Goal: Information Seeking & Learning: Understand process/instructions

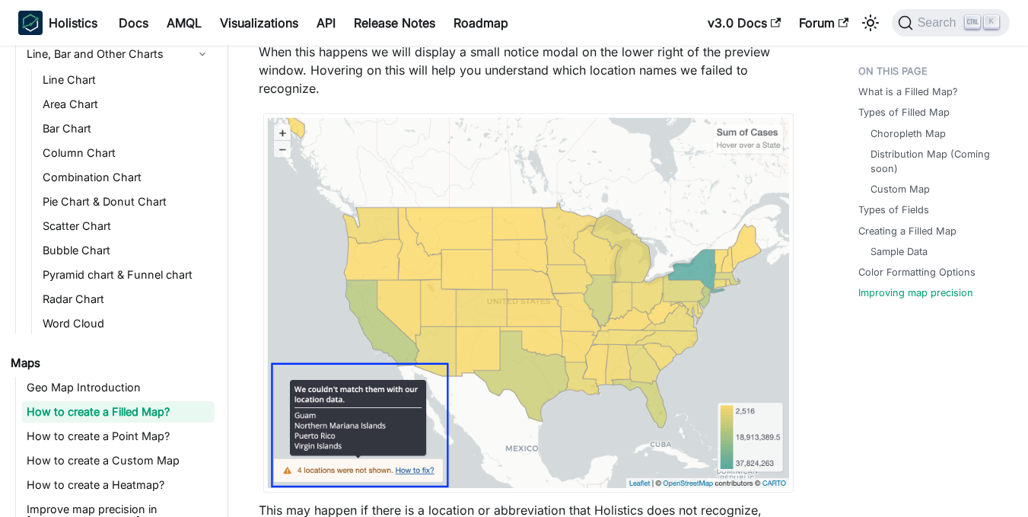
scroll to position [5487, 0]
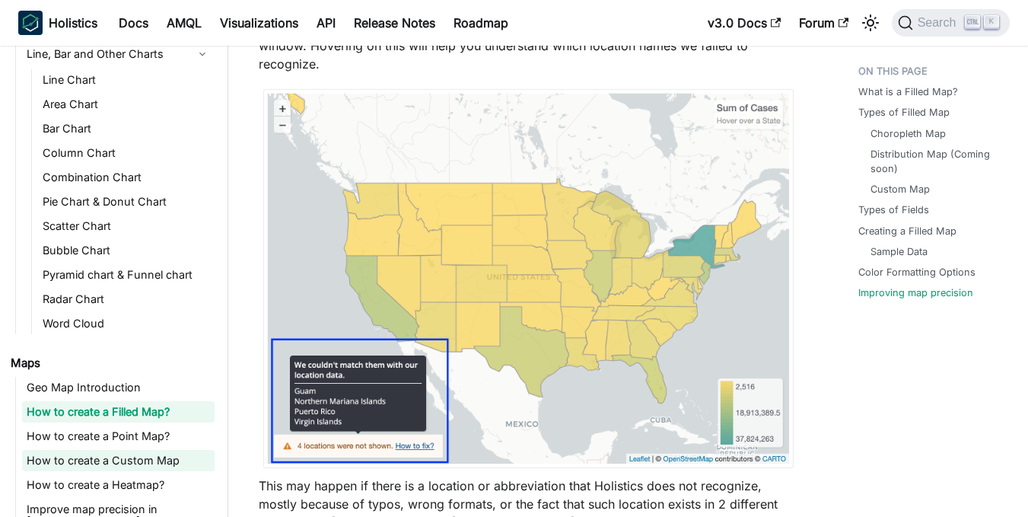
click at [135, 461] on link "How to create a Custom Map" at bounding box center [118, 460] width 192 height 21
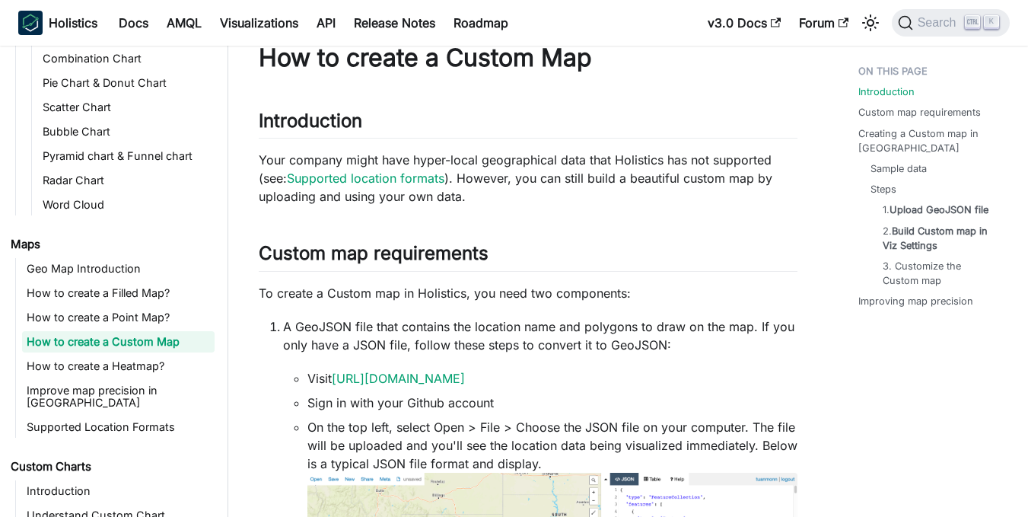
scroll to position [37, 0]
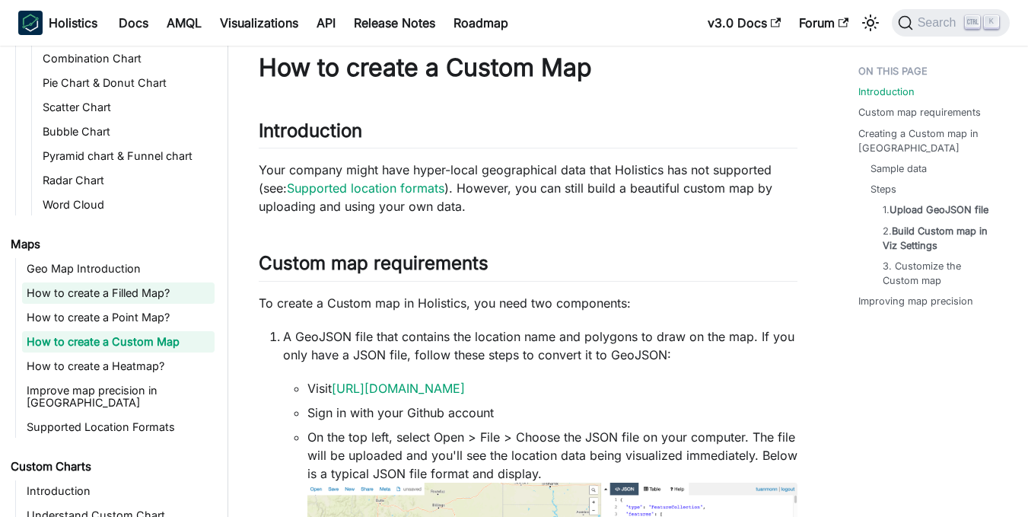
click at [155, 296] on link "How to create a Filled Map?" at bounding box center [118, 292] width 192 height 21
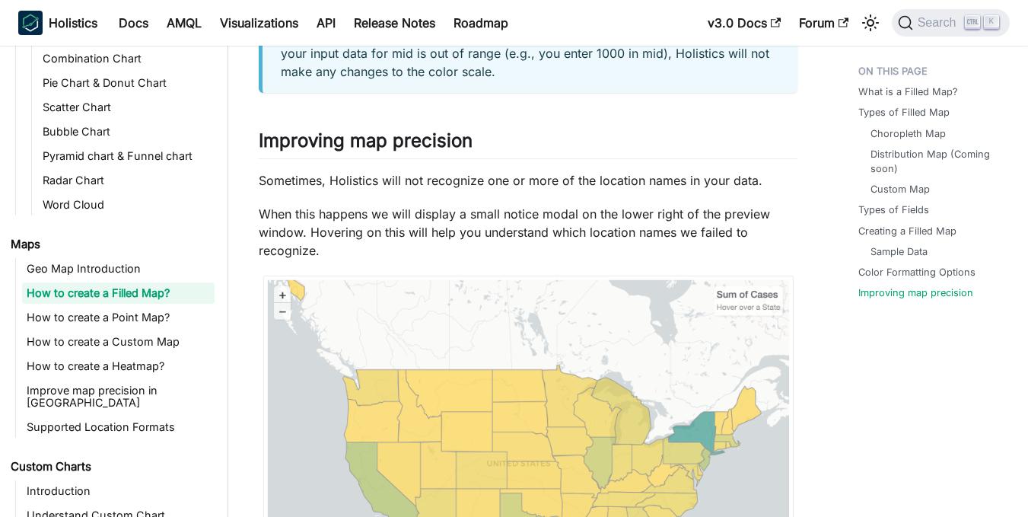
scroll to position [5763, 0]
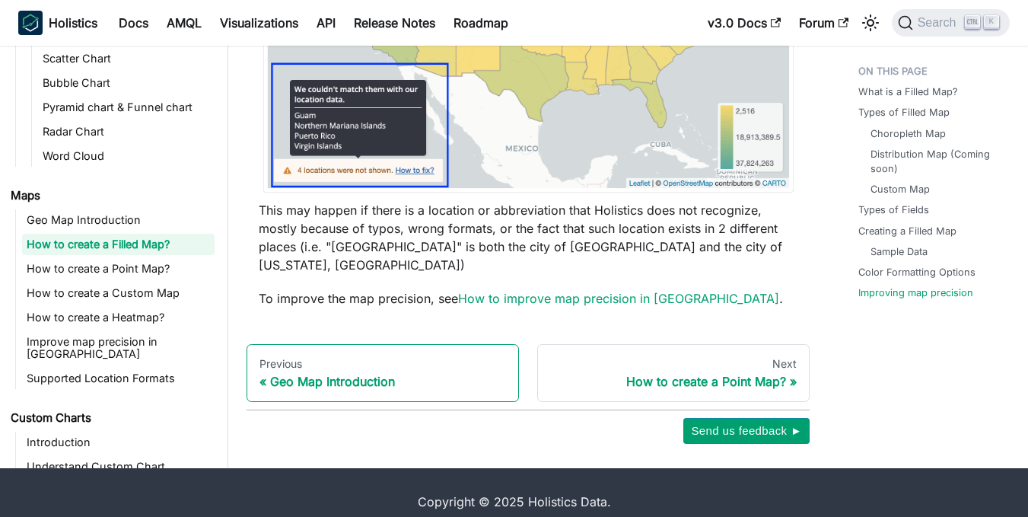
click at [326, 374] on div "Geo Map Introduction" at bounding box center [382, 381] width 247 height 15
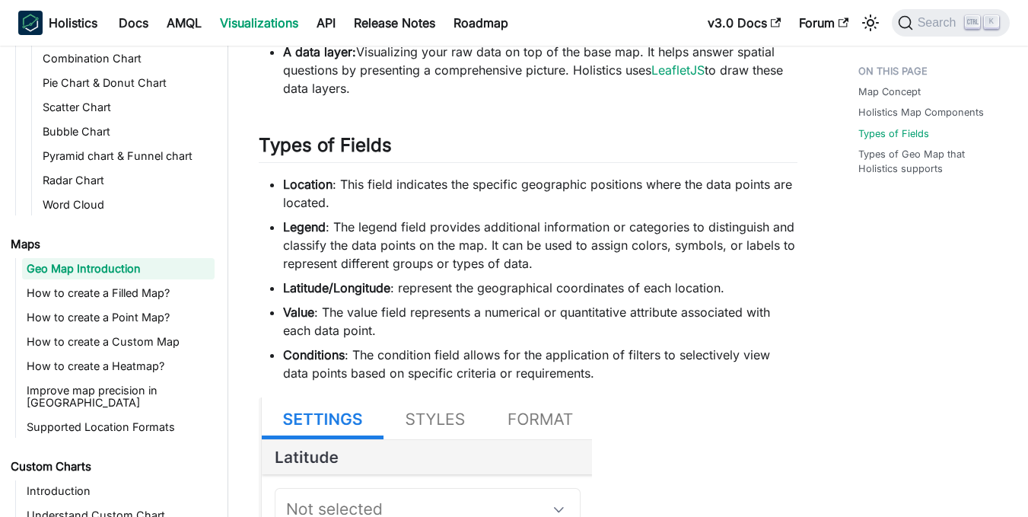
scroll to position [788, 0]
click at [136, 19] on link "Docs" at bounding box center [134, 23] width 48 height 24
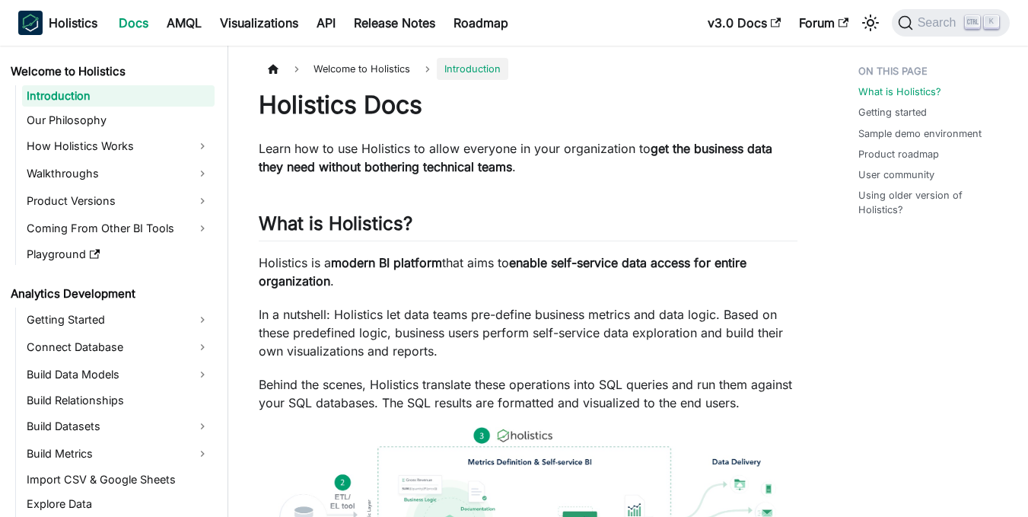
click at [136, 19] on link "Docs" at bounding box center [134, 23] width 48 height 24
click at [269, 22] on link "Visualizations" at bounding box center [259, 23] width 97 height 24
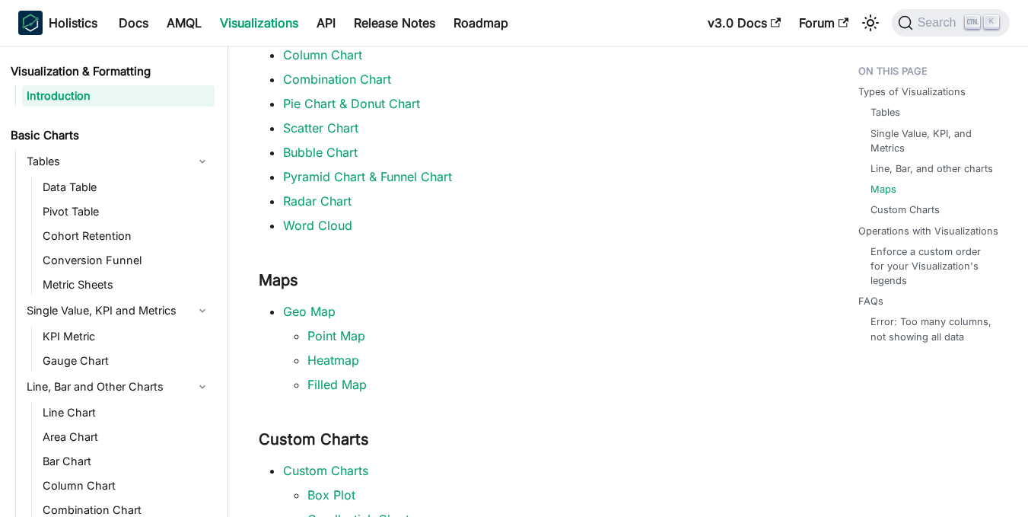
scroll to position [692, 0]
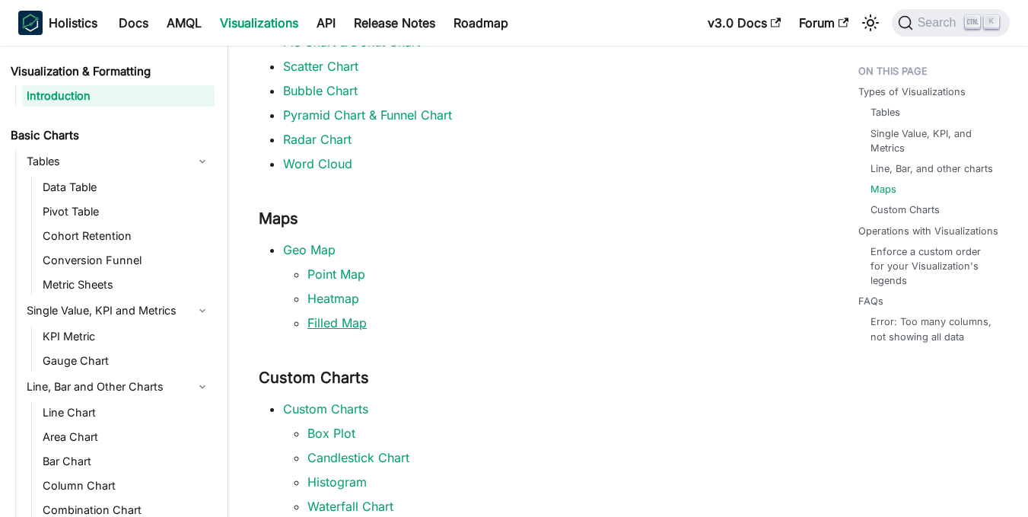
click at [352, 323] on link "Filled Map" at bounding box center [336, 322] width 59 height 15
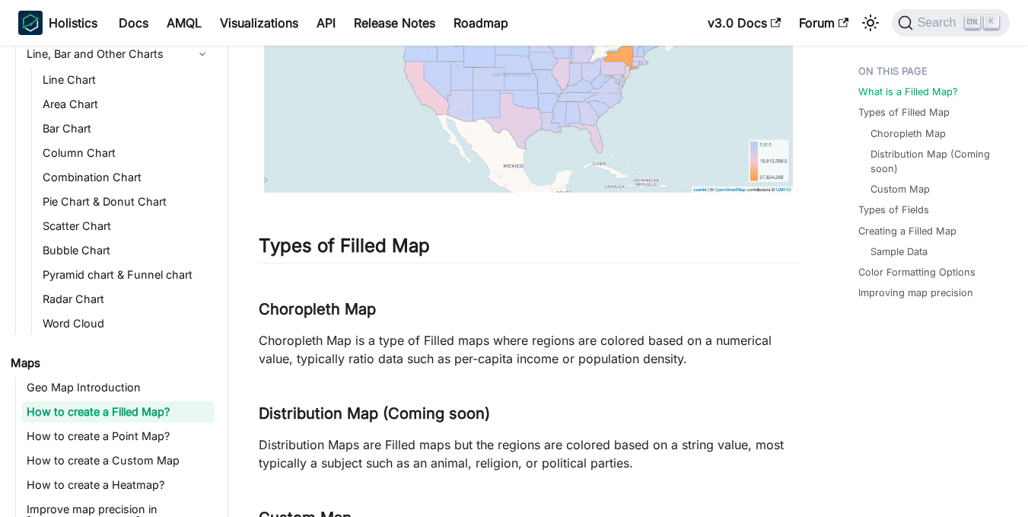
scroll to position [318, 0]
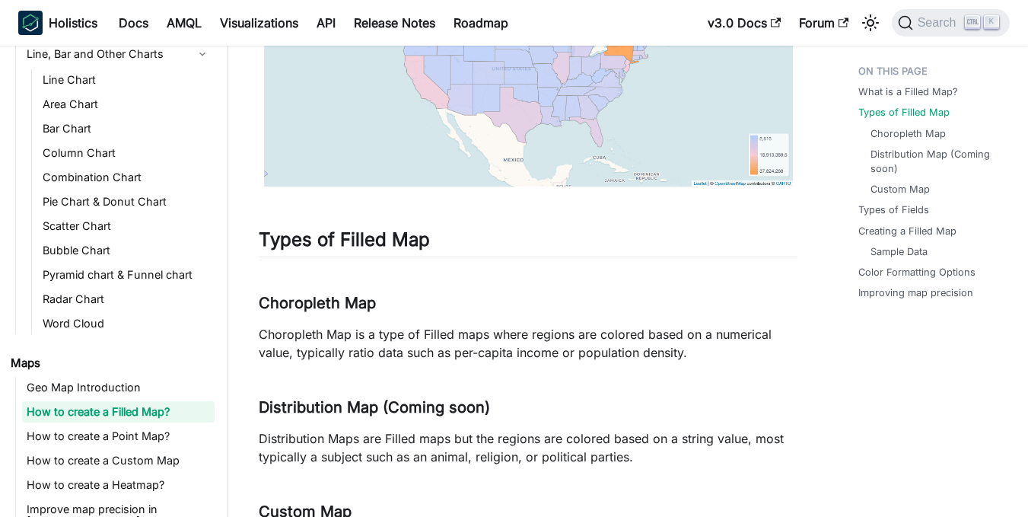
click at [469, 152] on img at bounding box center [528, 68] width 539 height 237
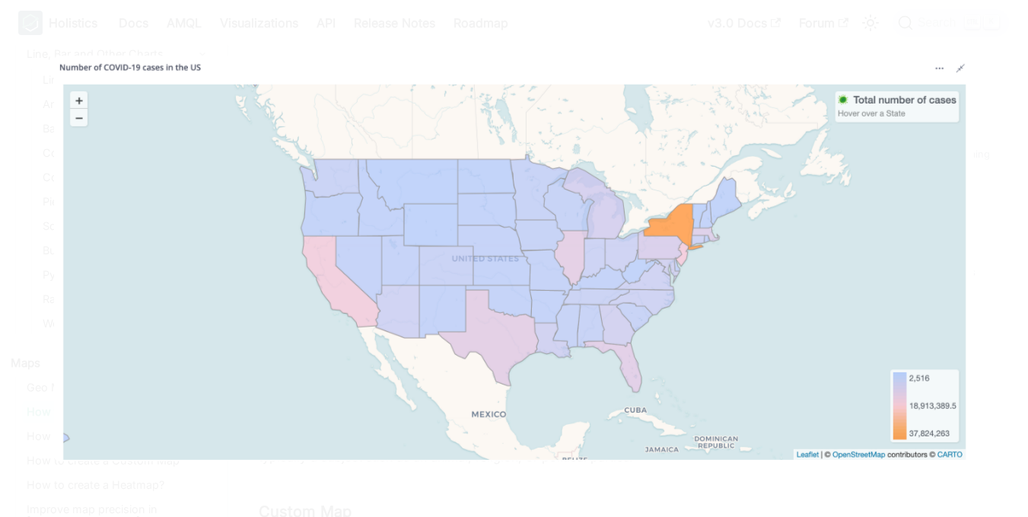
click at [295, 174] on img at bounding box center [514, 259] width 920 height 406
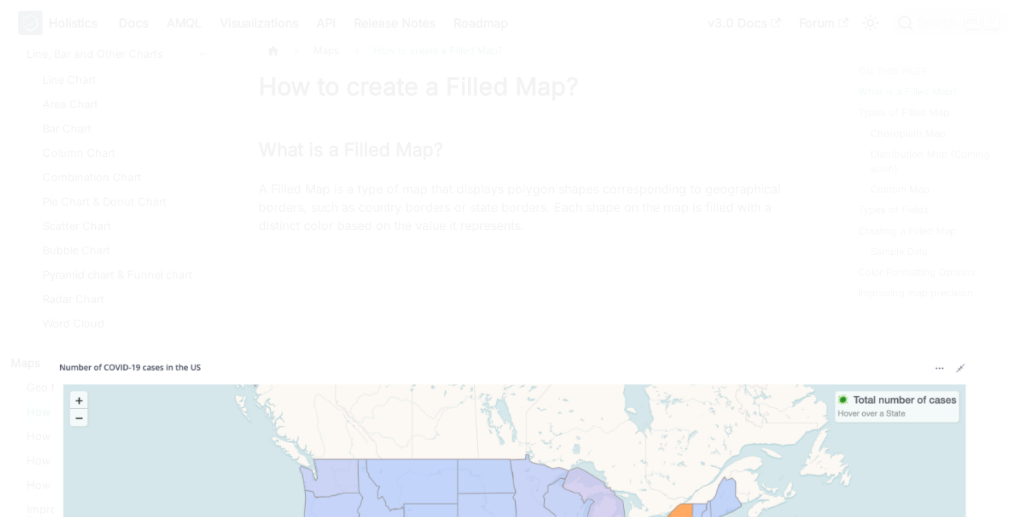
scroll to position [0, 0]
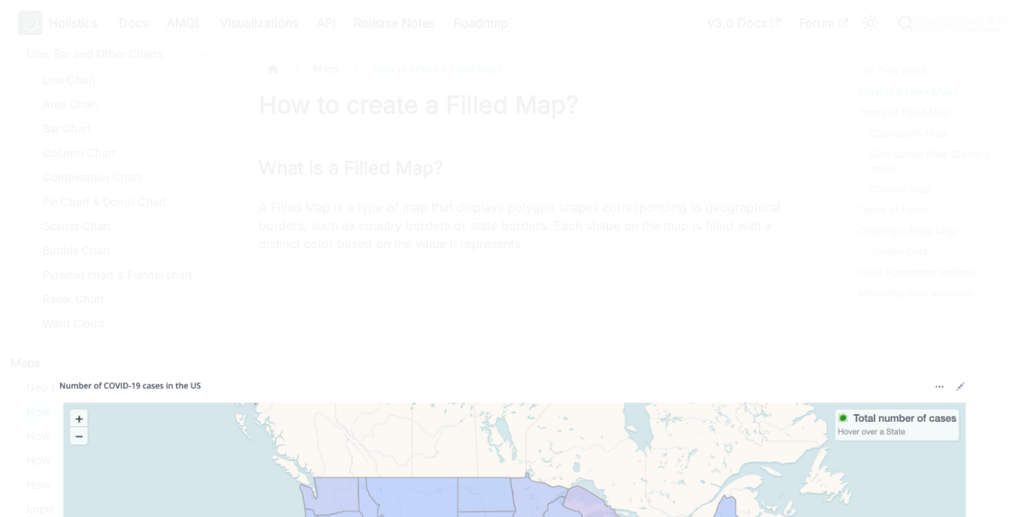
click at [383, 150] on div at bounding box center [514, 258] width 1028 height 517
drag, startPoint x: 259, startPoint y: 413, endPoint x: 552, endPoint y: 178, distance: 375.6
click at [552, 178] on body "Skip to main content Holistics Docs AMQL Visualizations API Release Notes Roadm…" at bounding box center [514, 258] width 1028 height 517
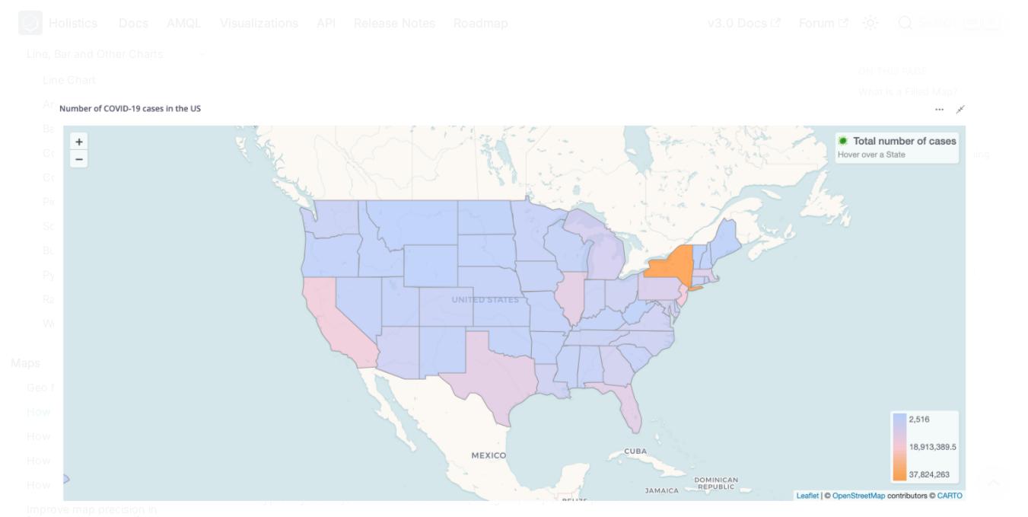
scroll to position [128, 0]
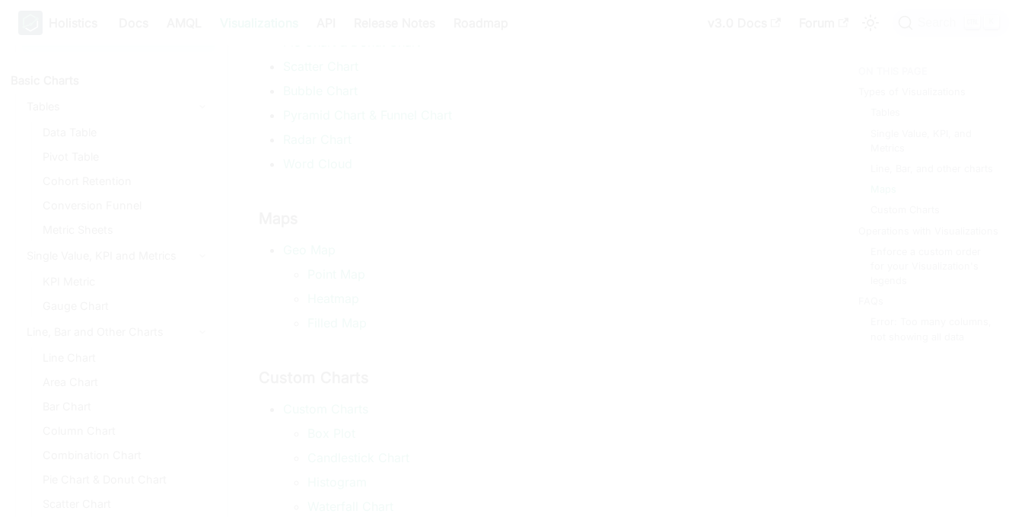
scroll to position [40, 0]
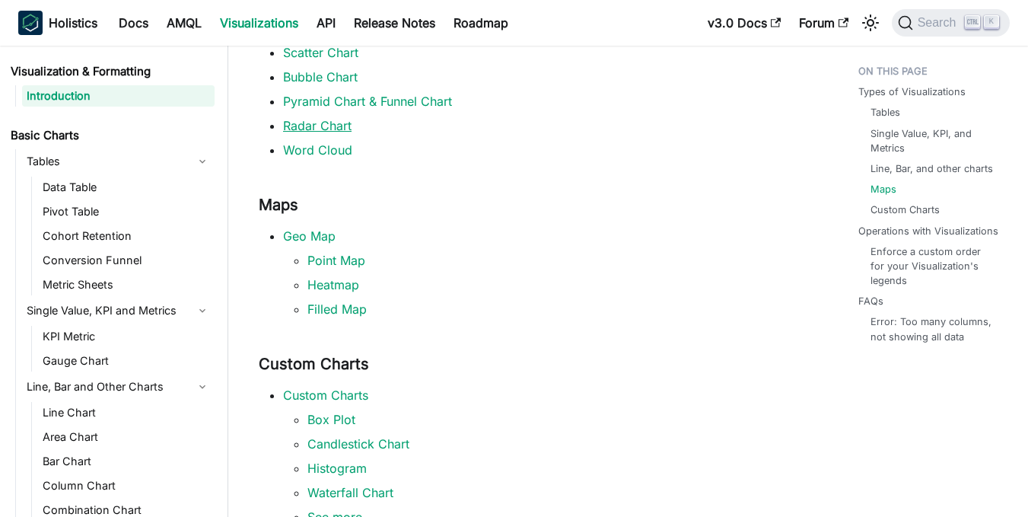
scroll to position [706, 0]
click at [318, 238] on link "Geo Map" at bounding box center [309, 234] width 52 height 15
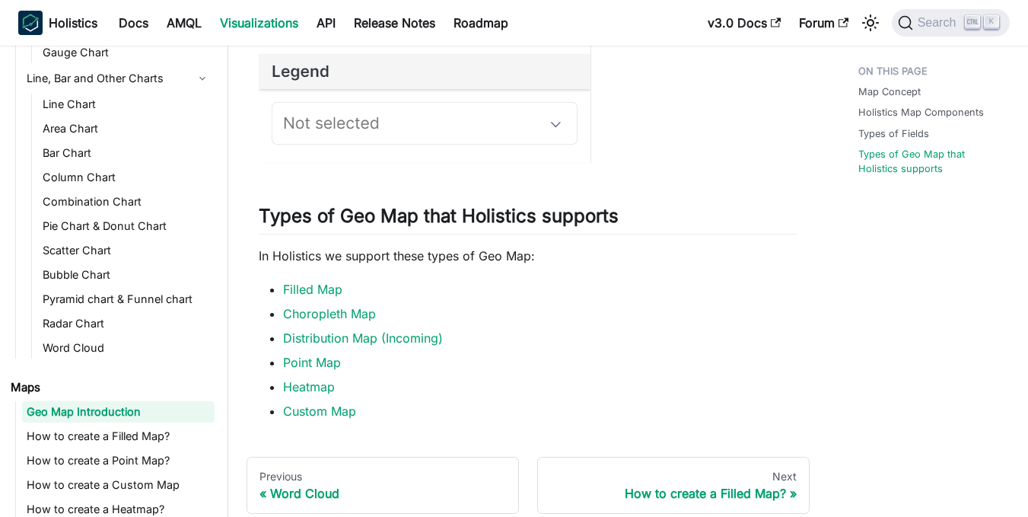
scroll to position [1729, 0]
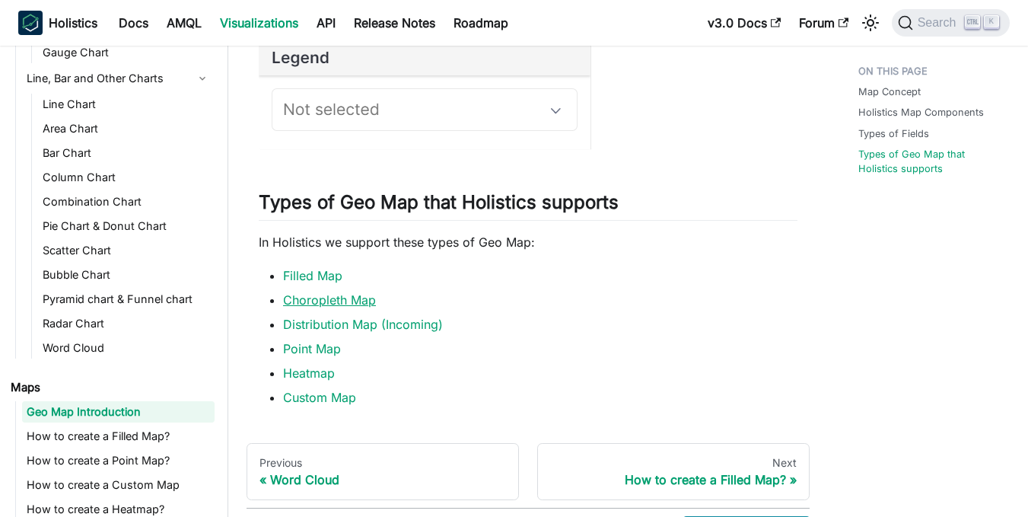
click at [339, 301] on link "Choropleth Map" at bounding box center [329, 299] width 93 height 15
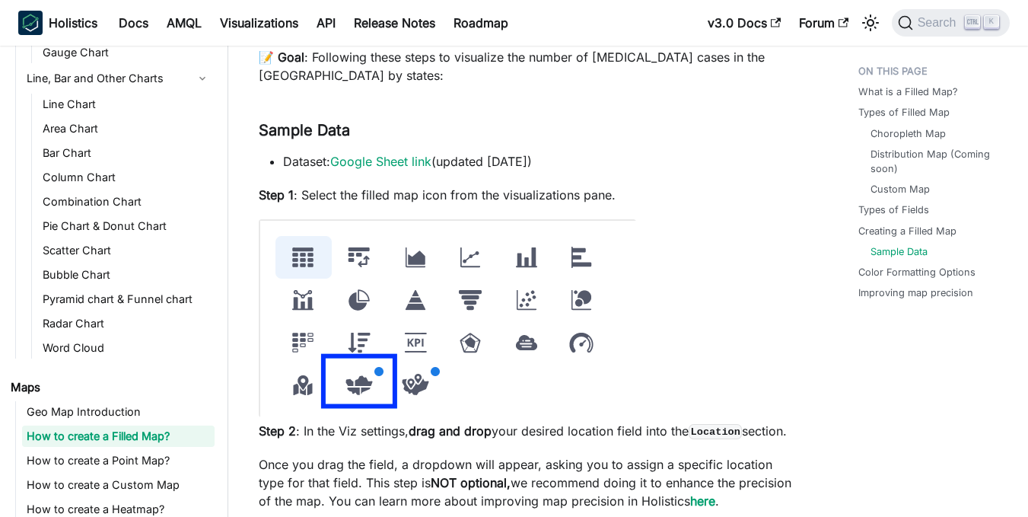
scroll to position [332, 0]
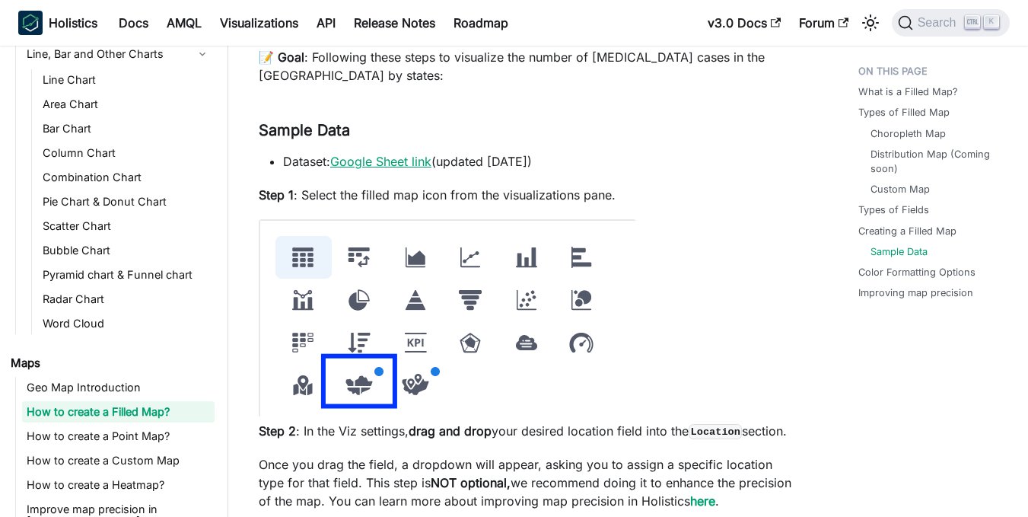
click at [402, 164] on link "Google Sheet link" at bounding box center [380, 161] width 101 height 15
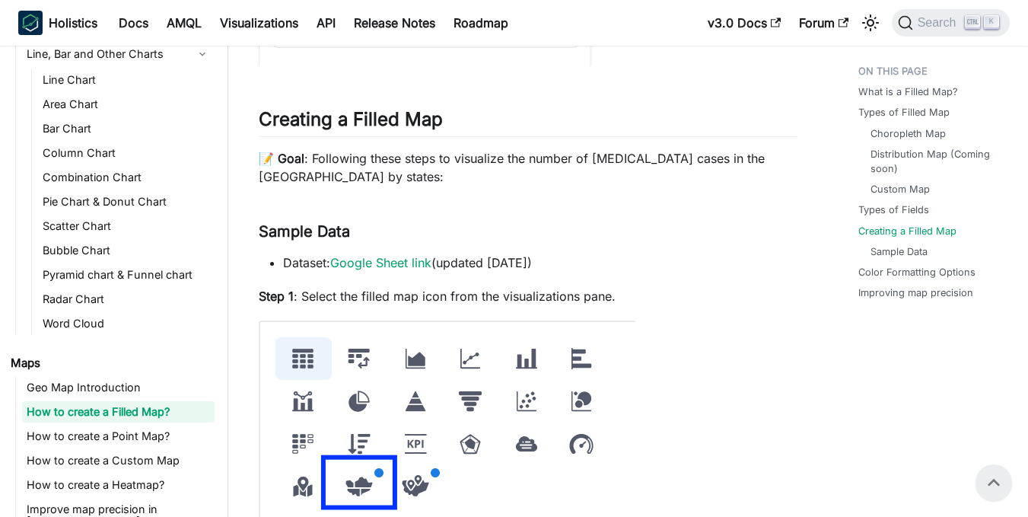
scroll to position [1624, 0]
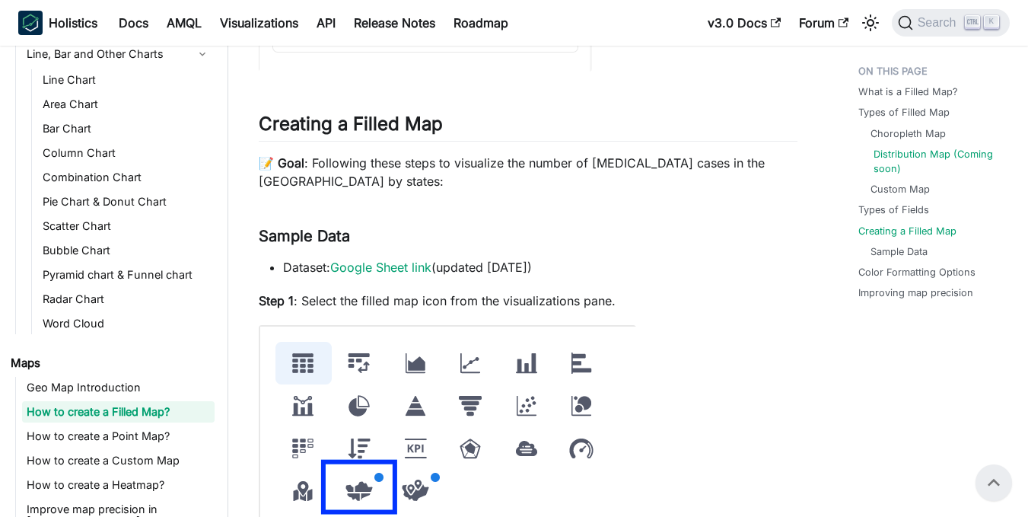
click at [886, 154] on link "Distribution Map (Coming soon)" at bounding box center [936, 161] width 127 height 29
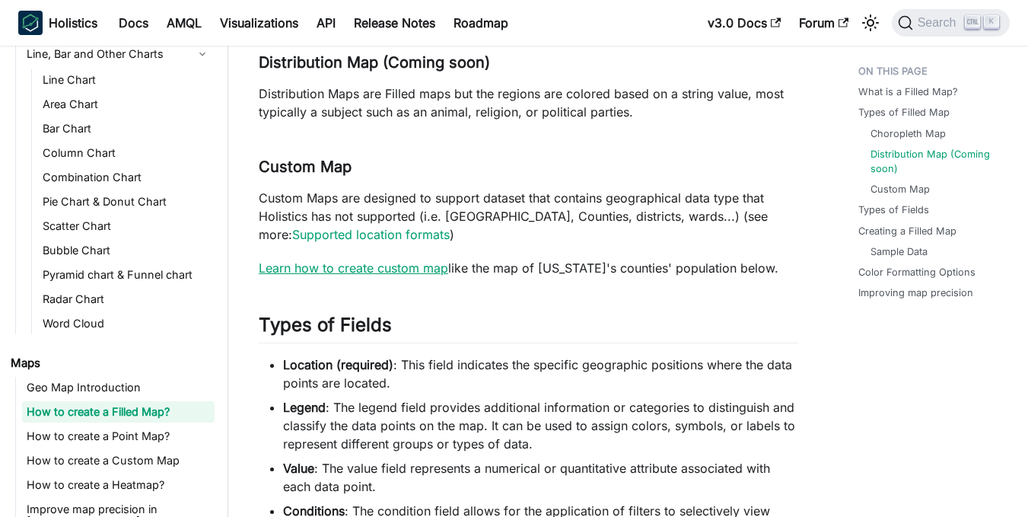
click at [406, 264] on link "Learn how to create custom map" at bounding box center [353, 267] width 189 height 15
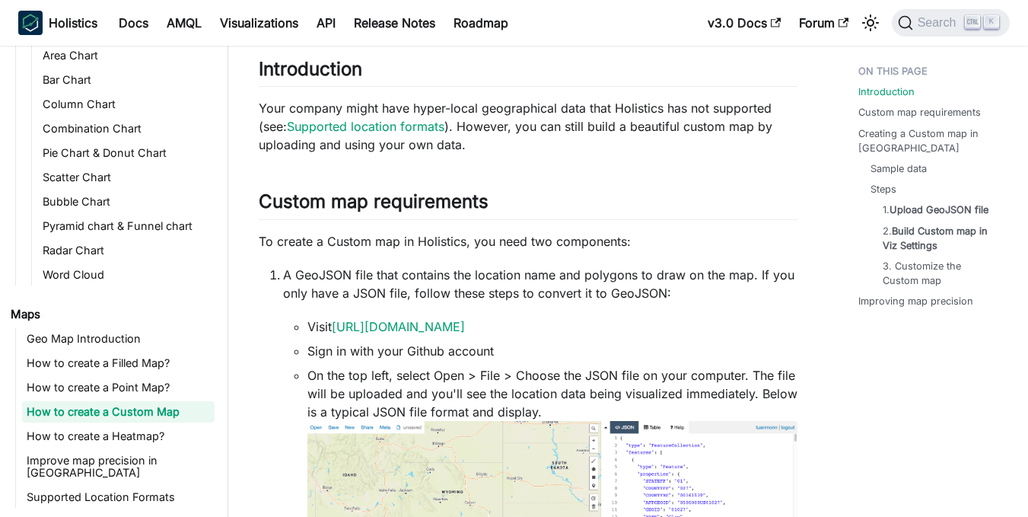
scroll to position [103, 0]
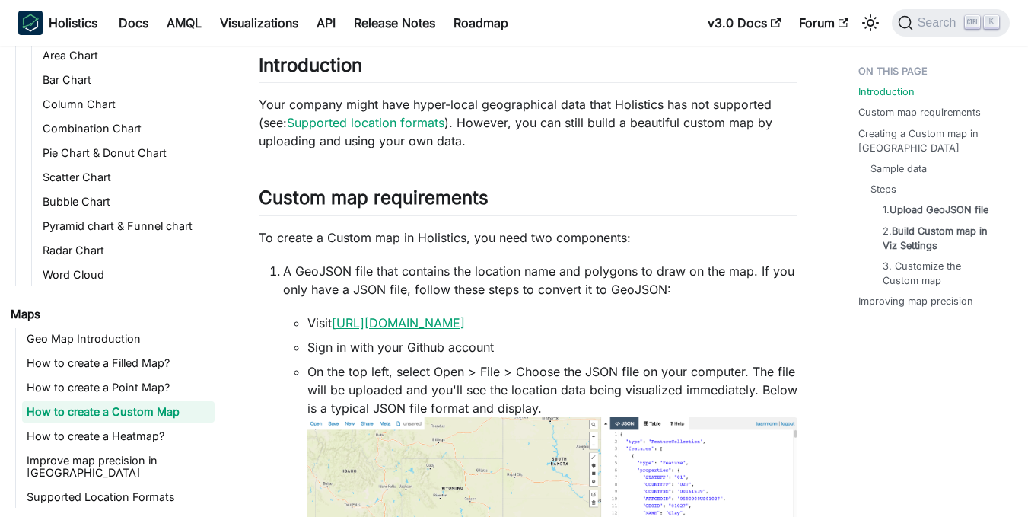
click at [403, 318] on link "[URL][DOMAIN_NAME]" at bounding box center [398, 322] width 133 height 15
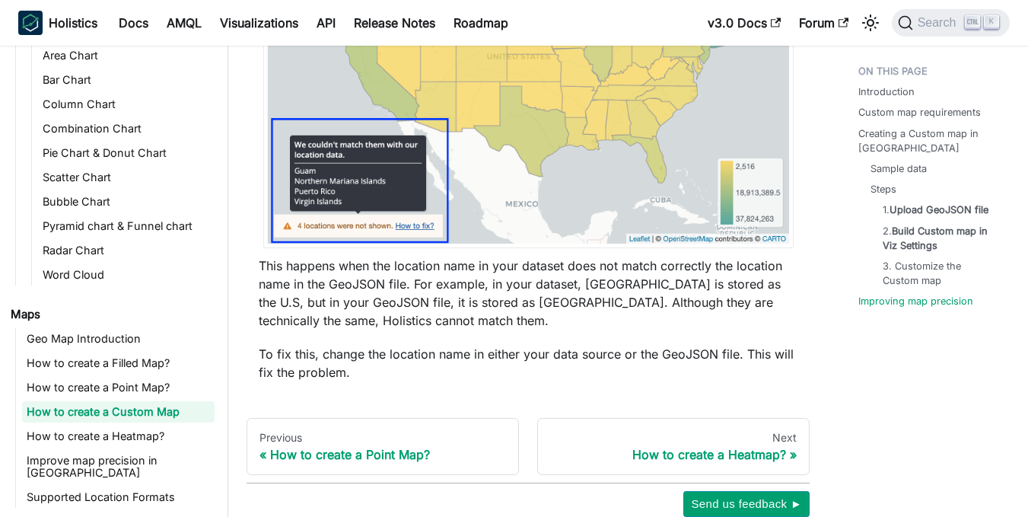
scroll to position [6629, 0]
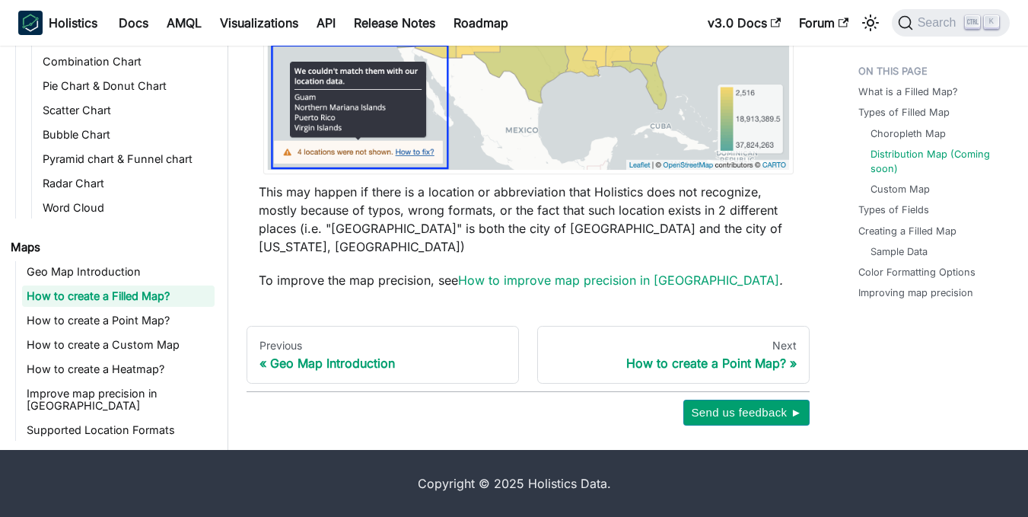
scroll to position [663, 0]
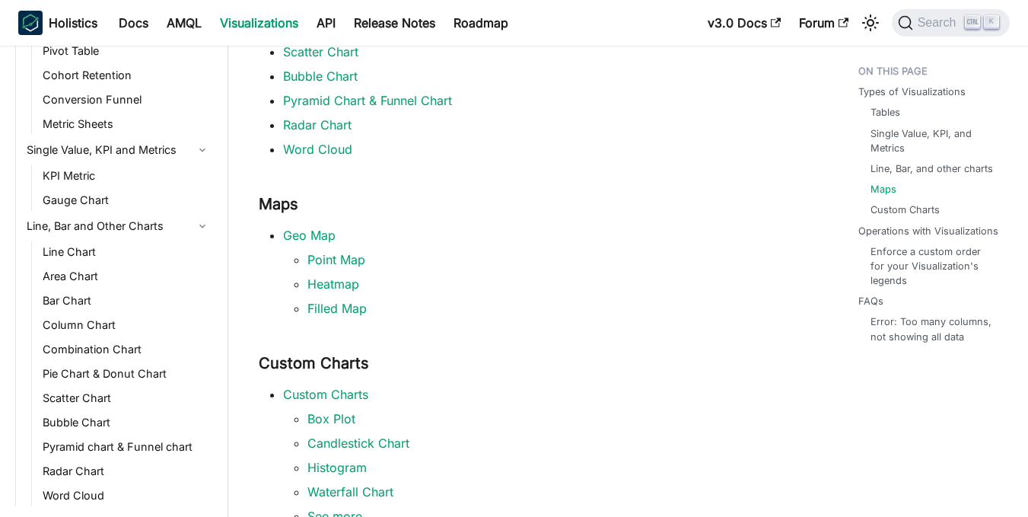
scroll to position [40, 0]
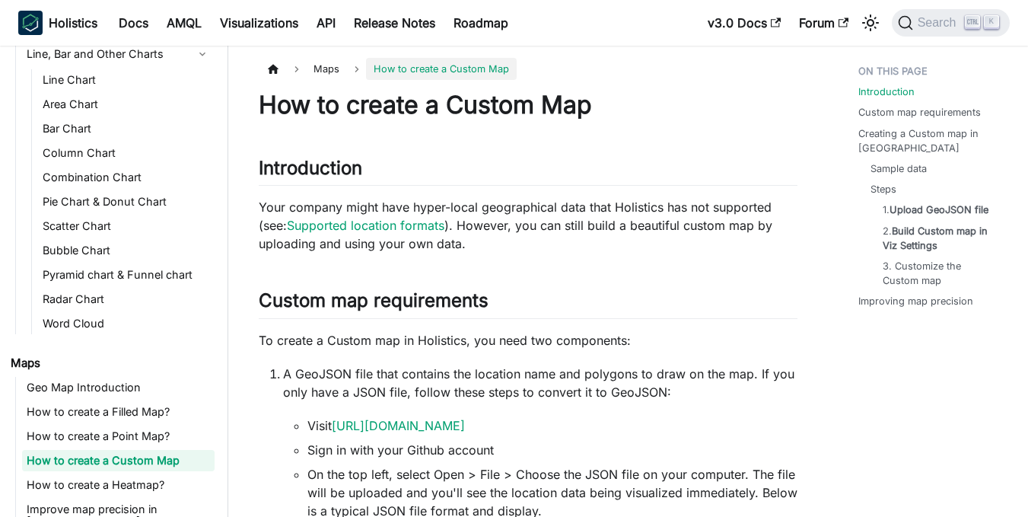
scroll to position [381, 0]
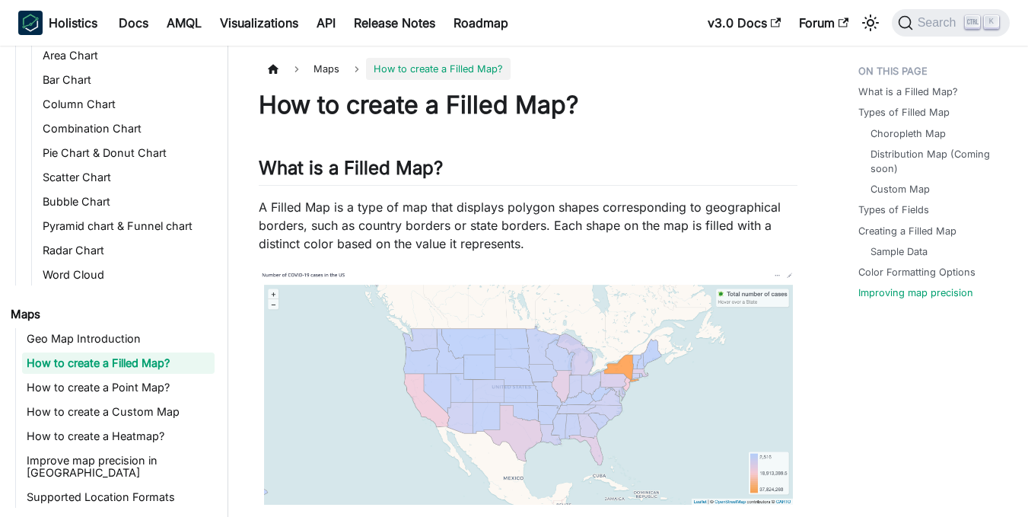
scroll to position [5487, 0]
